Goal: Task Accomplishment & Management: Manage account settings

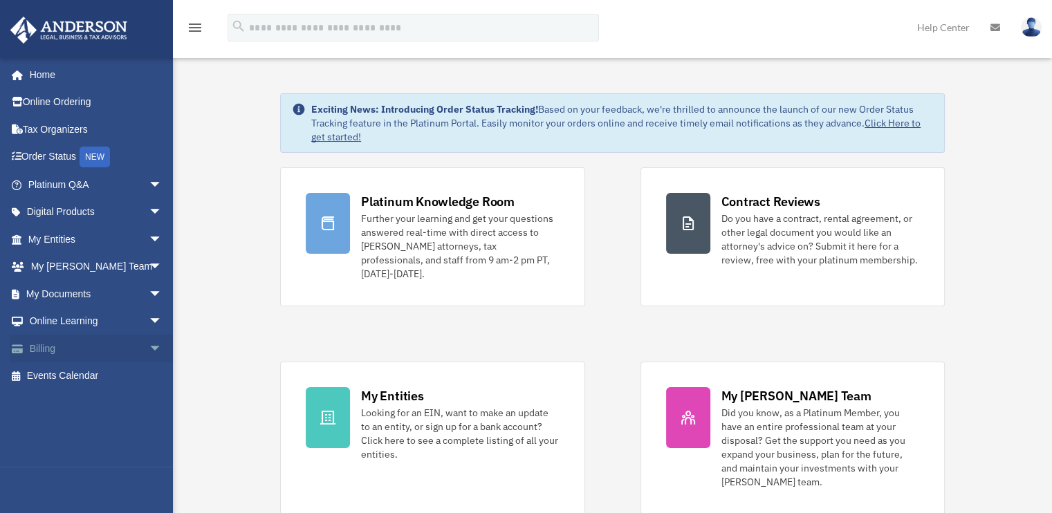
click at [149, 345] on span "arrow_drop_down" at bounding box center [163, 349] width 28 height 28
click at [90, 432] on link "Manage Payments" at bounding box center [101, 432] width 164 height 28
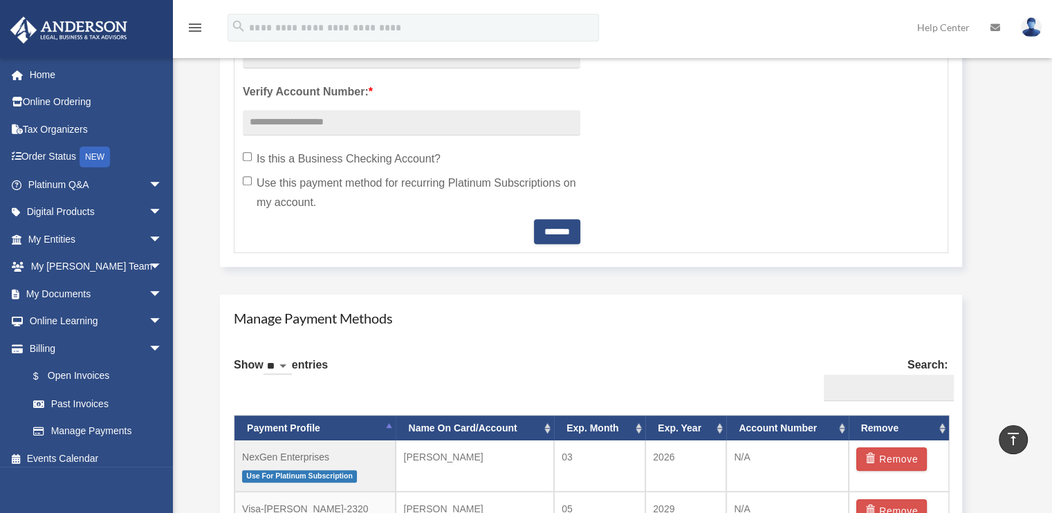
scroll to position [761, 0]
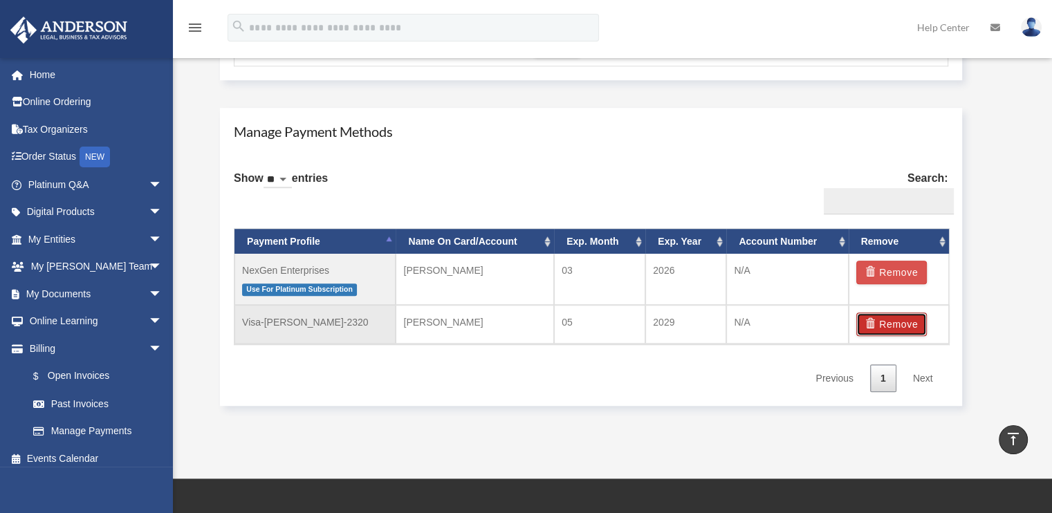
click at [888, 322] on button "Remove" at bounding box center [891, 325] width 71 height 24
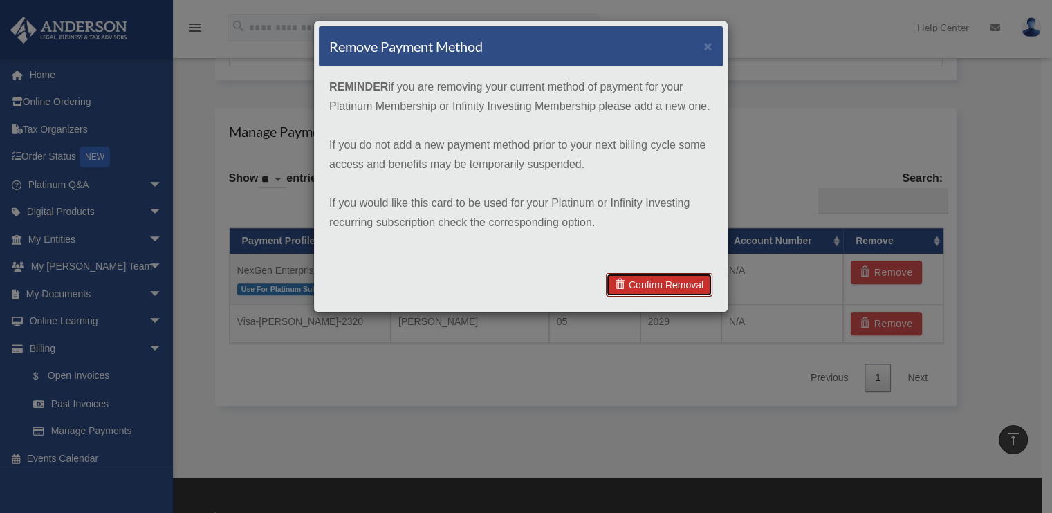
click at [648, 285] on link "Confirm Removal" at bounding box center [659, 285] width 107 height 24
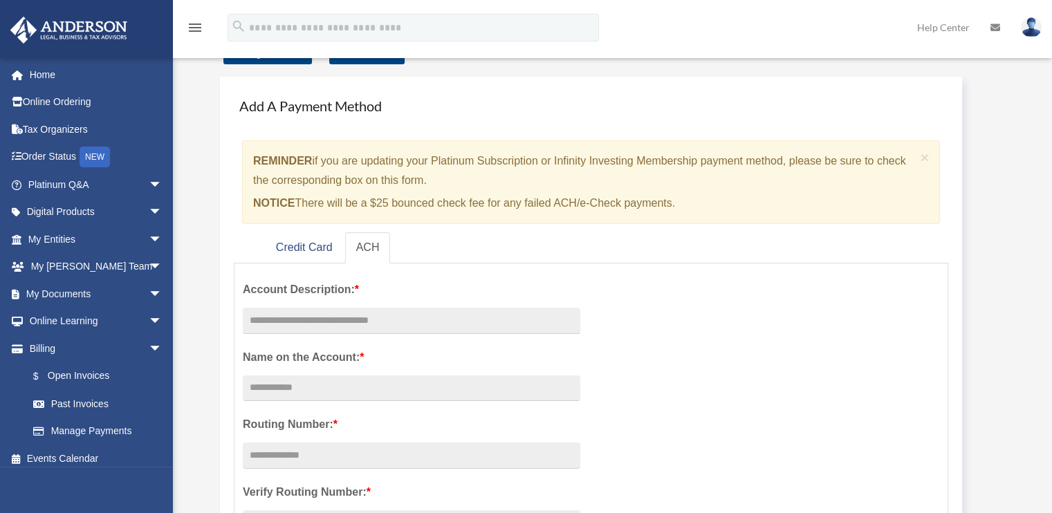
scroll to position [0, 0]
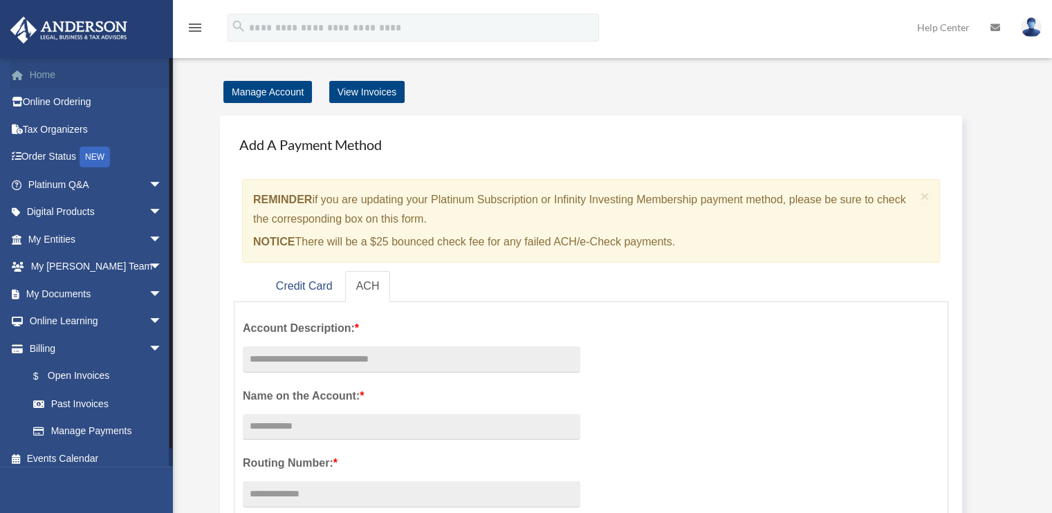
click at [37, 77] on link "Home" at bounding box center [97, 75] width 174 height 28
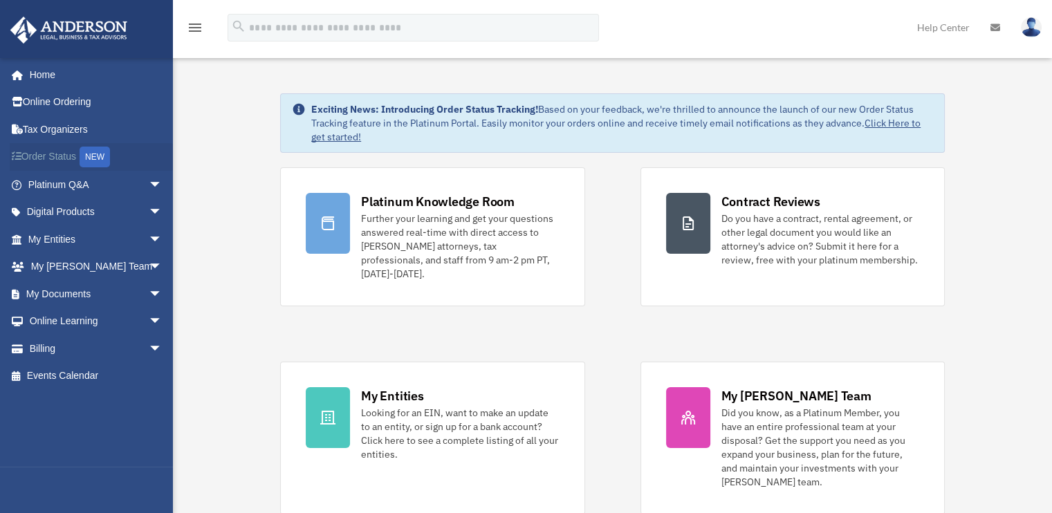
click at [64, 160] on link "Order Status NEW" at bounding box center [97, 157] width 174 height 28
click at [1027, 21] on img at bounding box center [1031, 27] width 21 height 20
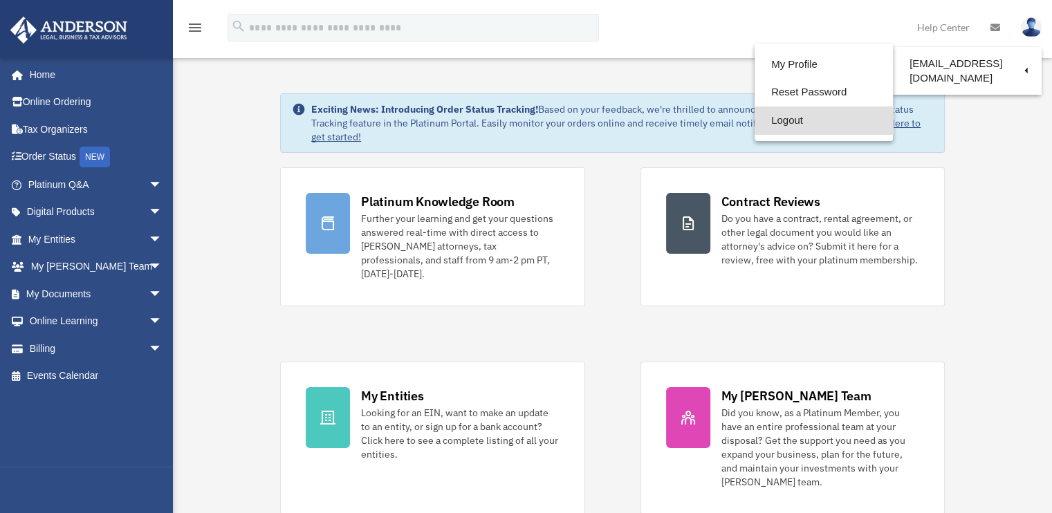
click at [783, 120] on link "Logout" at bounding box center [824, 121] width 138 height 28
